Goal: Task Accomplishment & Management: Use online tool/utility

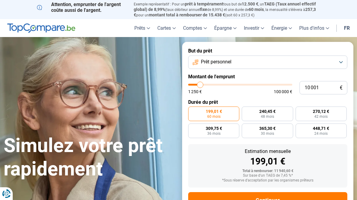
click at [344, 60] on button "Prêt personnel" at bounding box center [267, 61] width 159 height 13
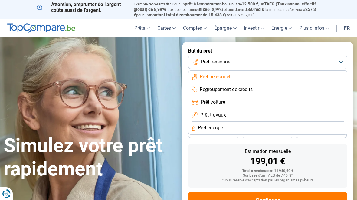
click at [234, 125] on li "Prêt énergie" at bounding box center [268, 127] width 153 height 13
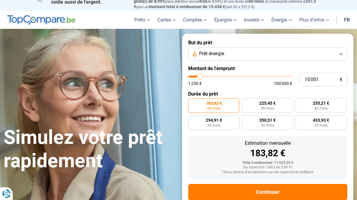
scroll to position [20, 0]
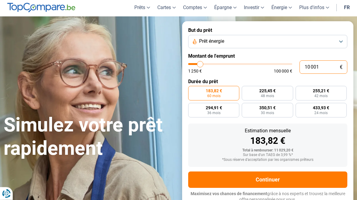
click at [324, 68] on input "10 001" at bounding box center [324, 67] width 48 height 13
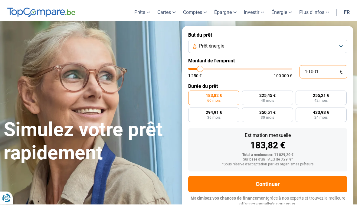
scroll to position [21, 0]
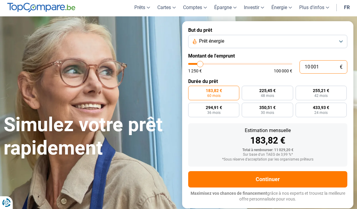
type input "1 000"
type input "1250"
type input "100"
type input "1250"
type input "10"
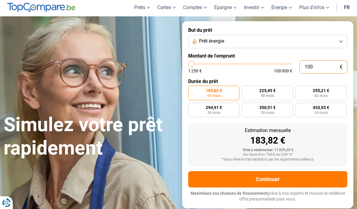
type input "1250"
type input "1"
type input "1250"
type input "0"
type input "1250"
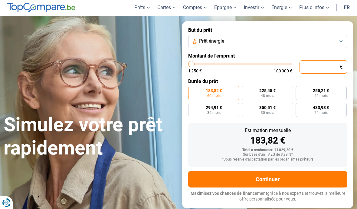
type input "1 250"
type input "1250"
radio input "true"
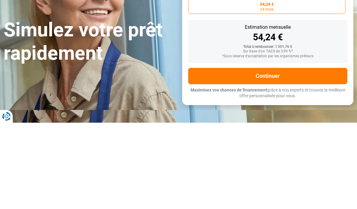
type input "12 501"
type input "12500"
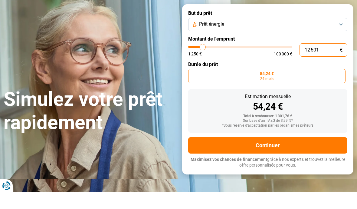
type input "125 013"
type input "100000"
type input "12 501"
type input "12500"
type input "1 250"
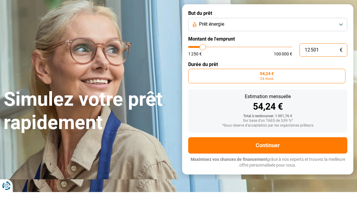
type input "1250"
type input "125"
type input "1250"
type input "12"
type input "1250"
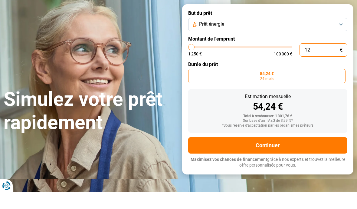
type input "1"
type input "1250"
type input "0"
type input "1250"
type input "4 500"
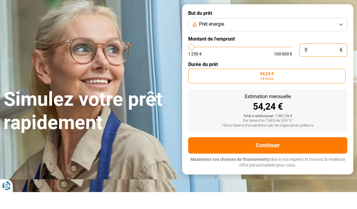
type input "4500"
type input "5 500"
type input "5500"
type input "6 250"
type input "6250"
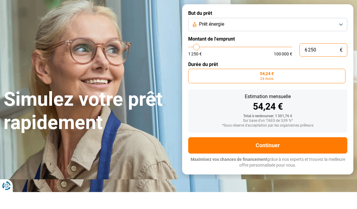
type input "8 000"
type input "8000"
type input "9 000"
type input "9000"
type input "10 250"
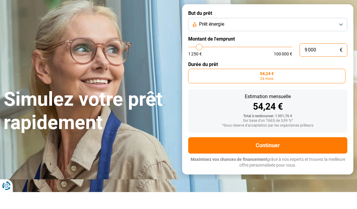
type input "10250"
type input "11 500"
type input "11500"
type input "13 000"
type input "13000"
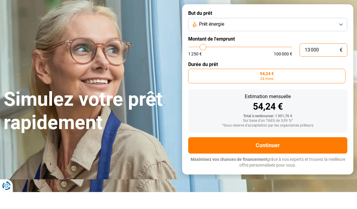
type input "14 000"
type input "14000"
type input "15 000"
type input "15000"
type input "16 000"
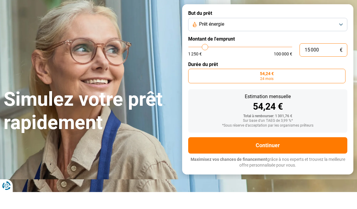
type input "16000"
type input "16 500"
type input "16500"
type input "16 750"
type input "16750"
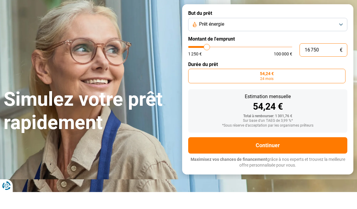
type input "17 000"
type input "17000"
type input "17 500"
type input "17500"
type input "17 750"
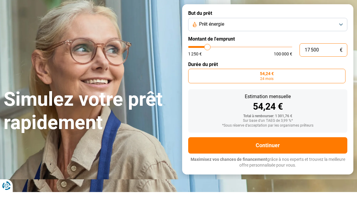
type input "17750"
type input "18 000"
type input "18000"
type input "18 250"
type input "18250"
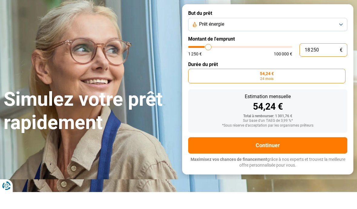
type input "19 000"
type input "19000"
type input "19 250"
type input "19250"
type input "19 500"
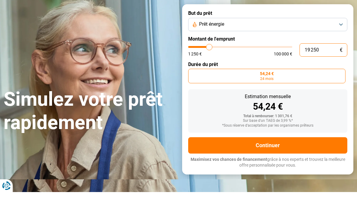
type input "19500"
type input "19 750"
type input "19750"
radio input "false"
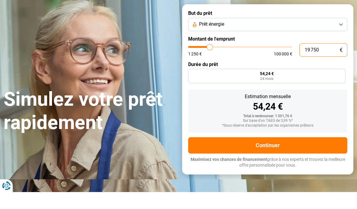
type input "20 500"
type input "20500"
type input "20 750"
type input "20750"
type input "21 000"
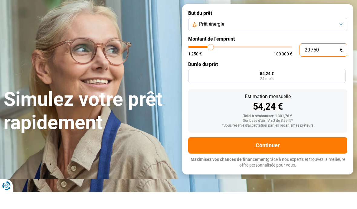
type input "21000"
type input "21 500"
type input "21500"
type input "21 750"
type input "21750"
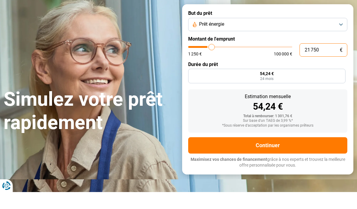
type input "22 000"
type input "22000"
type input "22 250"
type input "22250"
type input "22 750"
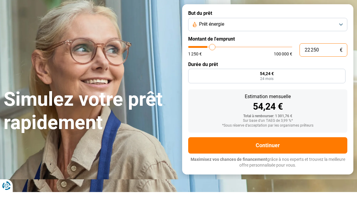
type input "22750"
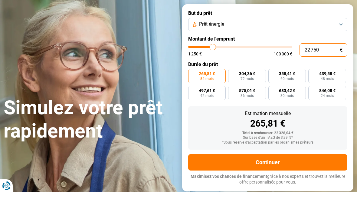
type input "23 000"
type input "23000"
type input "23 500"
type input "23500"
type input "24 250"
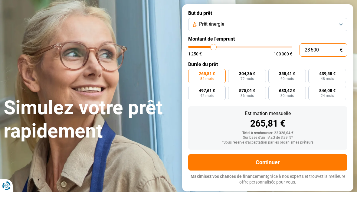
type input "24250"
type input "24 500"
type input "24500"
type input "24 750"
type input "24750"
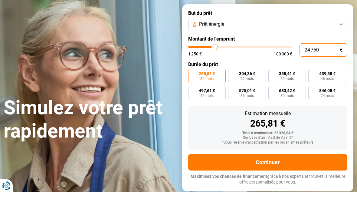
type input "25 000"
type input "25000"
type input "25 500"
type input "25500"
type input "25 750"
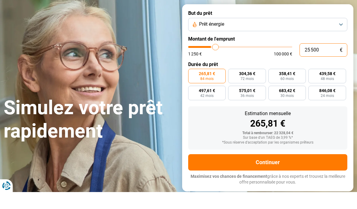
type input "25750"
type input "26 000"
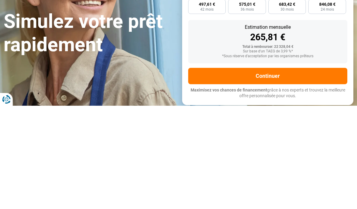
type input "26000"
radio input "false"
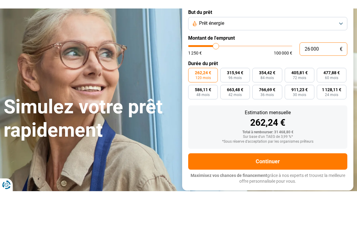
scroll to position [0, 0]
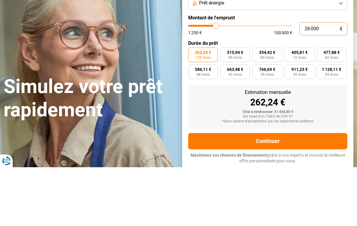
type input "22 250"
type input "22250"
type input "22 000"
type input "22000"
type input "21 750"
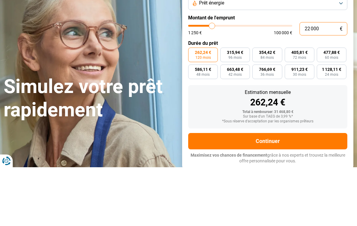
type input "21750"
type input "21 500"
type input "21500"
type input "21 000"
type input "21000"
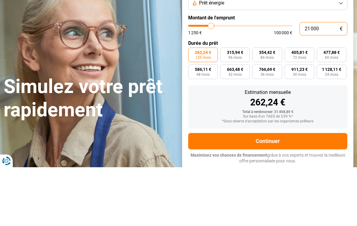
type input "20 750"
type input "20750"
type input "20 500"
type input "20500"
type input "20 250"
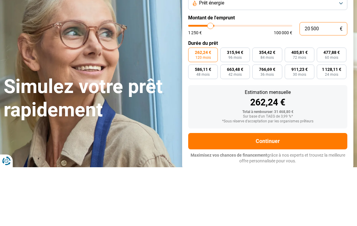
type input "20250"
type input "19 750"
type input "19750"
type input "19 250"
type input "19250"
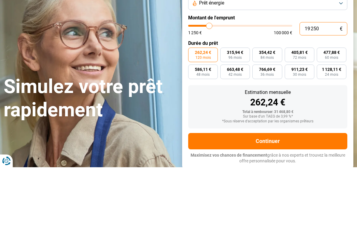
type input "19 000"
type input "19000"
type input "18 750"
type input "18750"
type input "18 250"
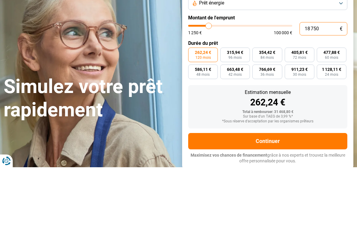
type input "18250"
type input "18 000"
type input "18000"
type input "17 750"
type input "17750"
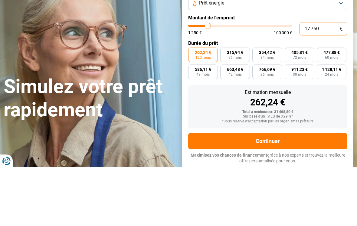
type input "17 500"
type input "17500"
type input "17 000"
type input "17000"
type input "16 750"
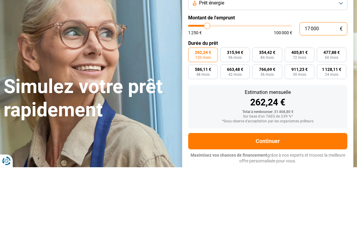
type input "16750"
type input "16 500"
type input "16500"
type input "16 250"
type input "16250"
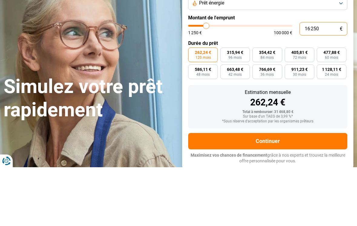
type input "16 000"
type input "16000"
type input "15 500"
type input "15500"
type input "15 250"
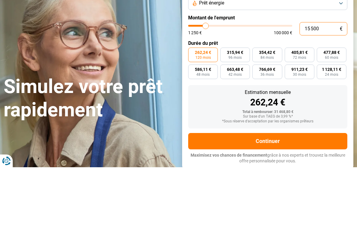
type input "15250"
type input "15 000"
type input "15000"
type input "14 750"
type input "14750"
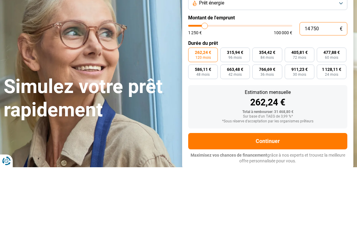
type input "14 250"
type input "14250"
type input "14 000"
type input "14000"
type input "13 750"
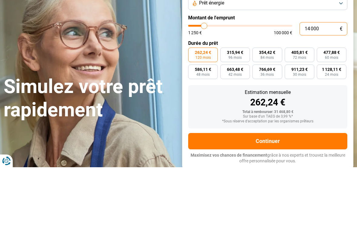
type input "13750"
type input "13 500"
type input "13500"
type input "13 000"
type input "13000"
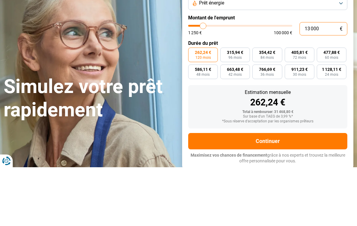
type input "13 500"
type input "13500"
type input "13 750"
type input "13750"
type input "13 500"
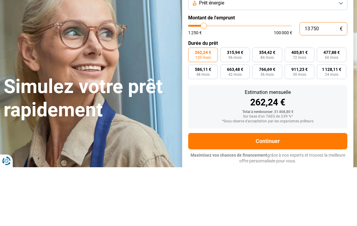
type input "13500"
type input "13 000"
type input "13000"
type input "13 500"
type input "13500"
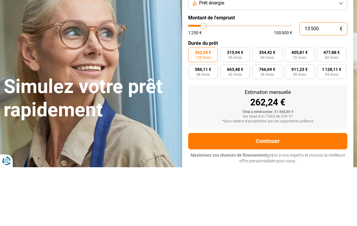
radio input "true"
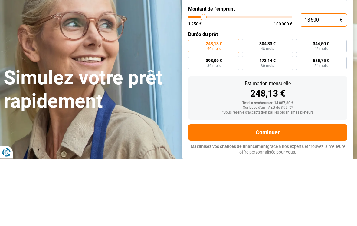
type input "1 350"
type input "1250"
type input "135"
type input "1250"
type input "13"
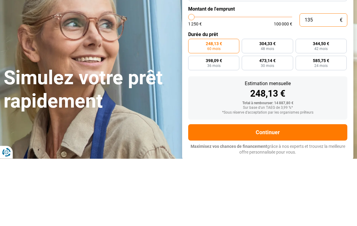
type input "1250"
type input "1"
type input "1250"
type input "1 250"
type input "1250"
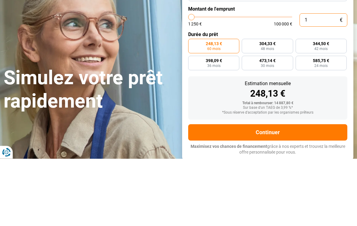
radio input "true"
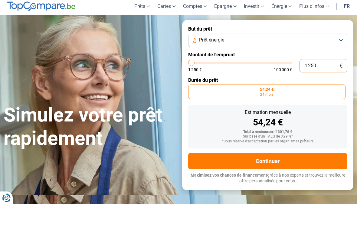
type input "1 500"
type input "1500"
type input "1 750"
type input "1750"
type input "2 250"
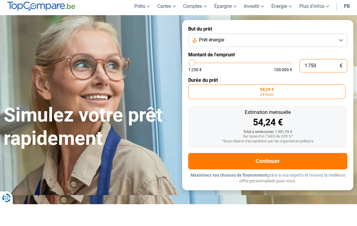
type input "2250"
type input "2 750"
type input "2750"
type input "3 000"
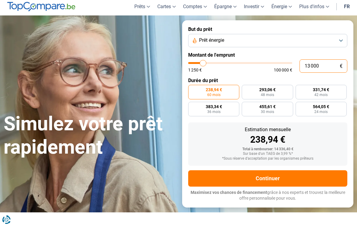
scroll to position [21, 0]
